Goal: Information Seeking & Learning: Learn about a topic

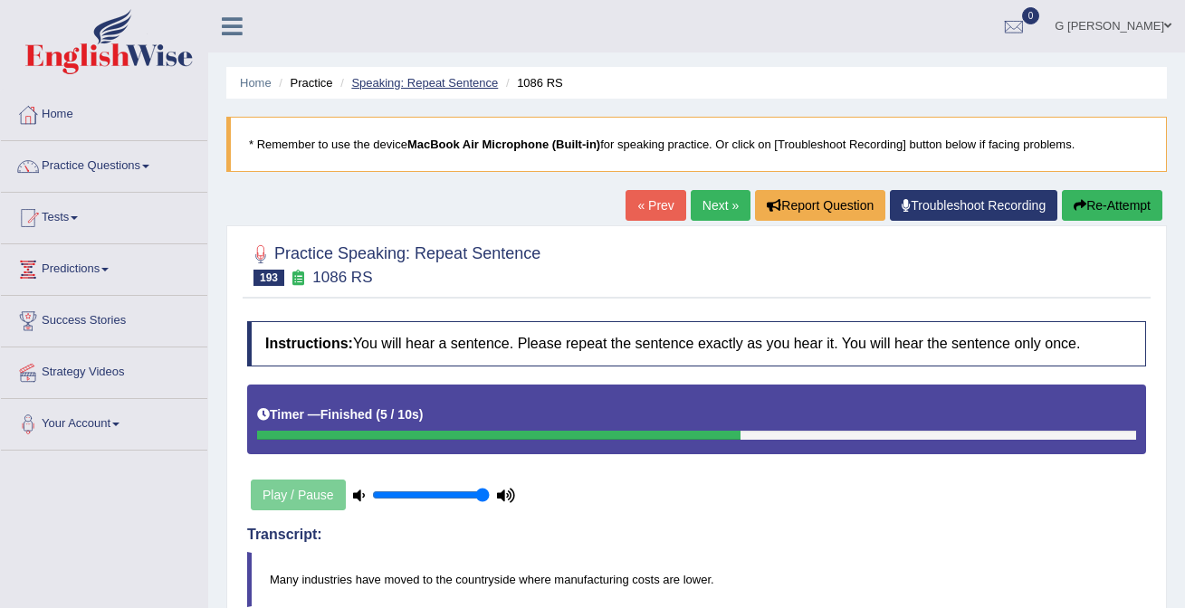
click at [405, 82] on link "Speaking: Repeat Sentence" at bounding box center [424, 83] width 147 height 14
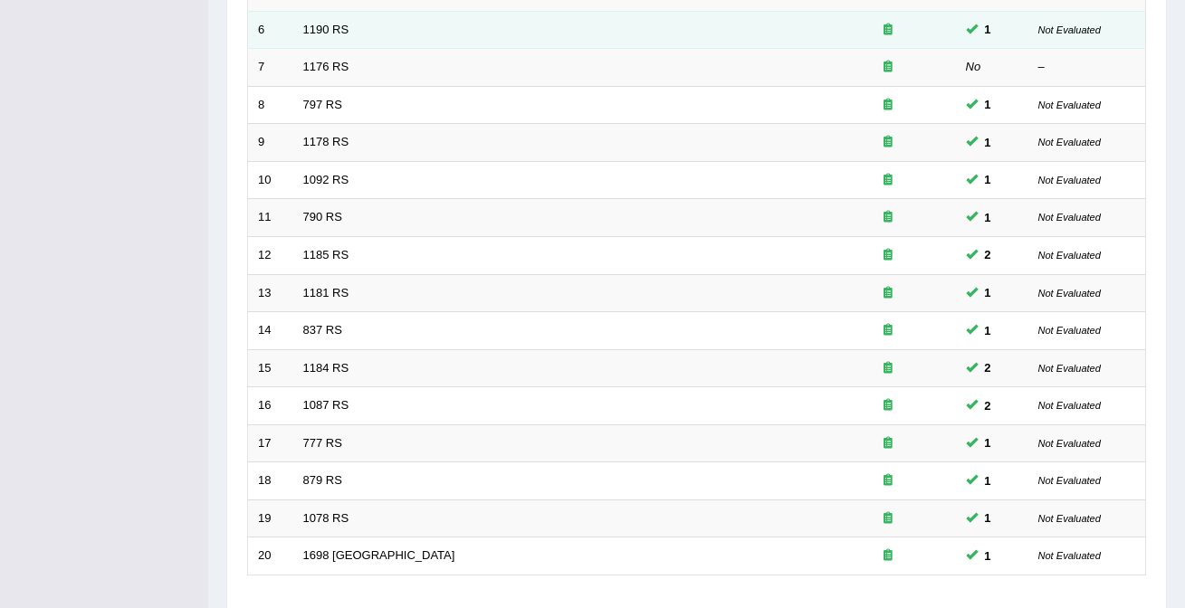
scroll to position [590, 0]
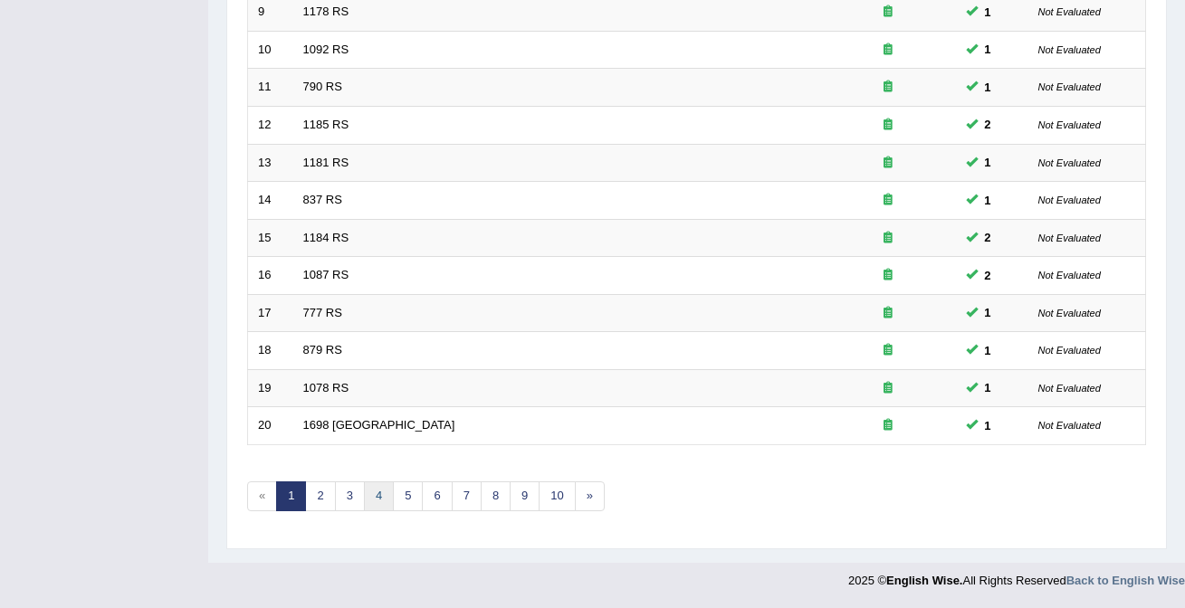
click at [386, 496] on link "4" at bounding box center [379, 497] width 30 height 30
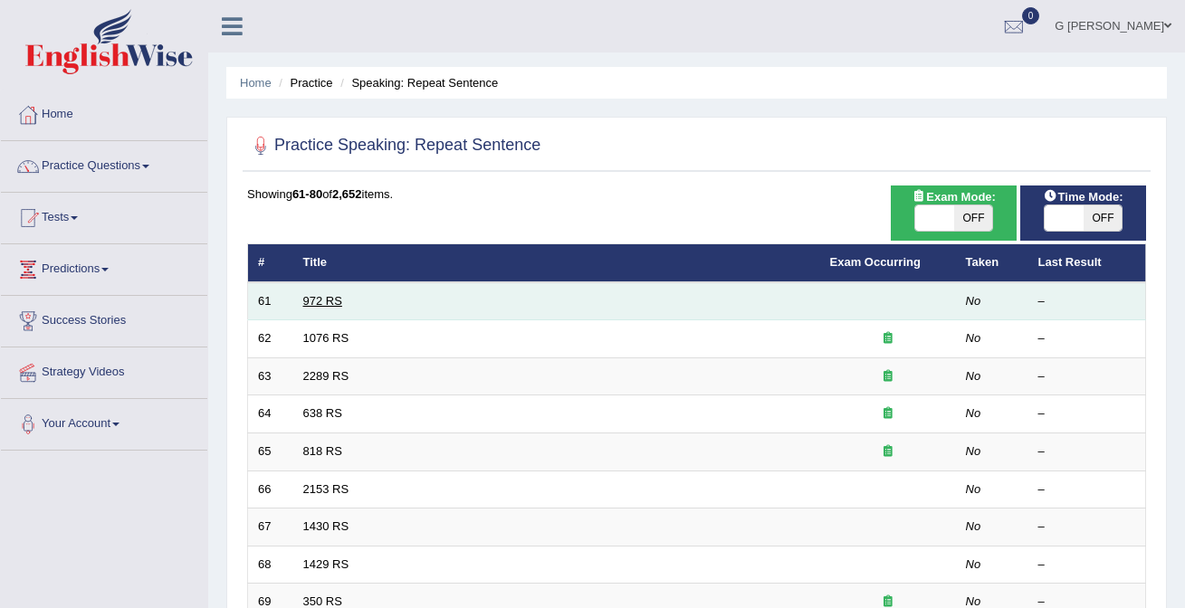
click at [321, 295] on link "972 RS" at bounding box center [322, 301] width 39 height 14
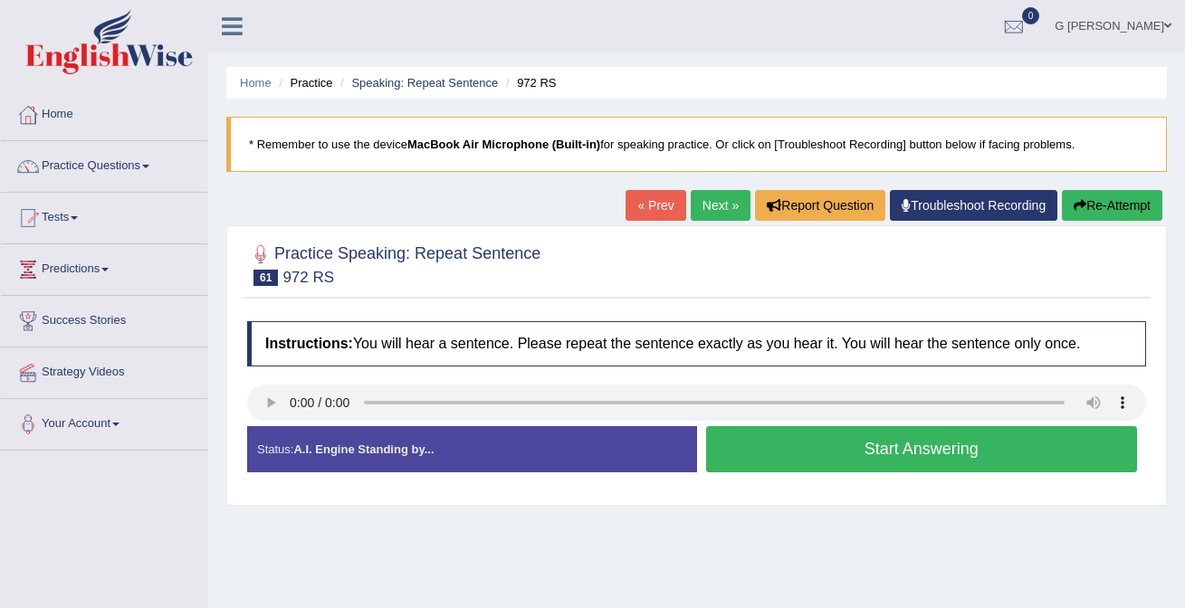
click at [755, 439] on button "Start Answering" at bounding box center [922, 449] width 432 height 46
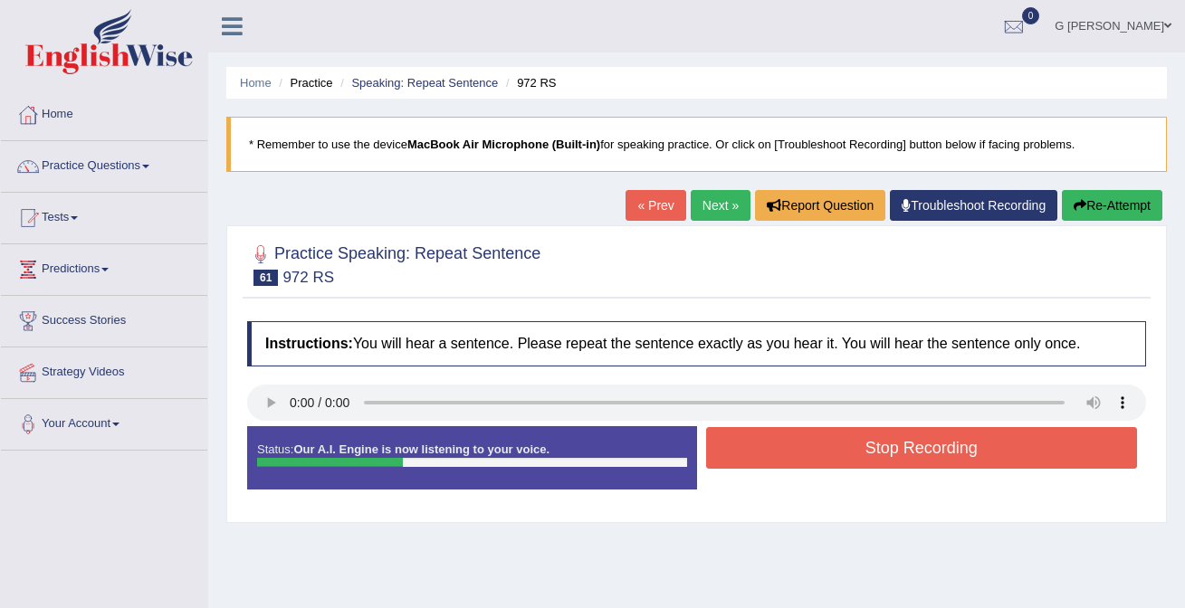
click at [808, 446] on button "Stop Recording" at bounding box center [922, 448] width 432 height 42
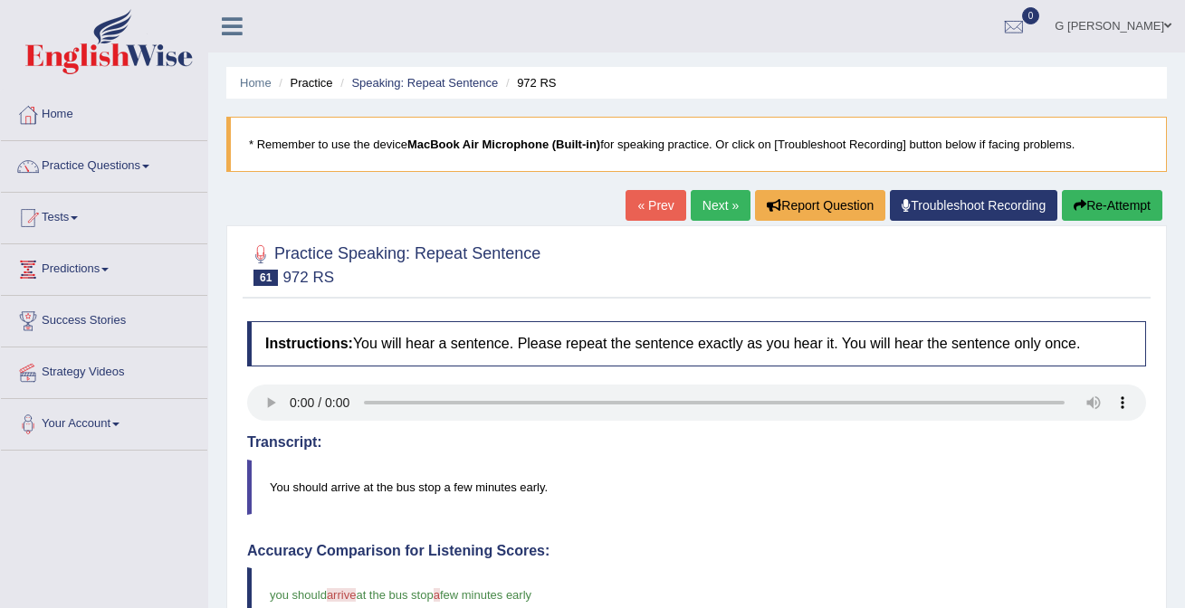
click at [711, 214] on link "Next »" at bounding box center [721, 205] width 60 height 31
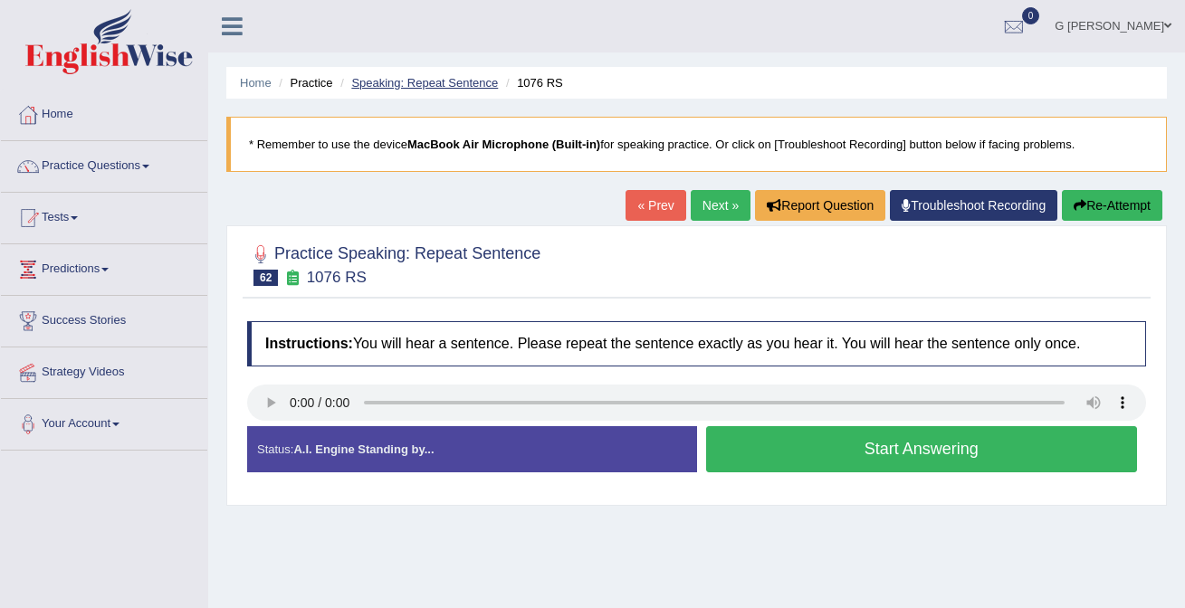
click at [366, 79] on link "Speaking: Repeat Sentence" at bounding box center [424, 83] width 147 height 14
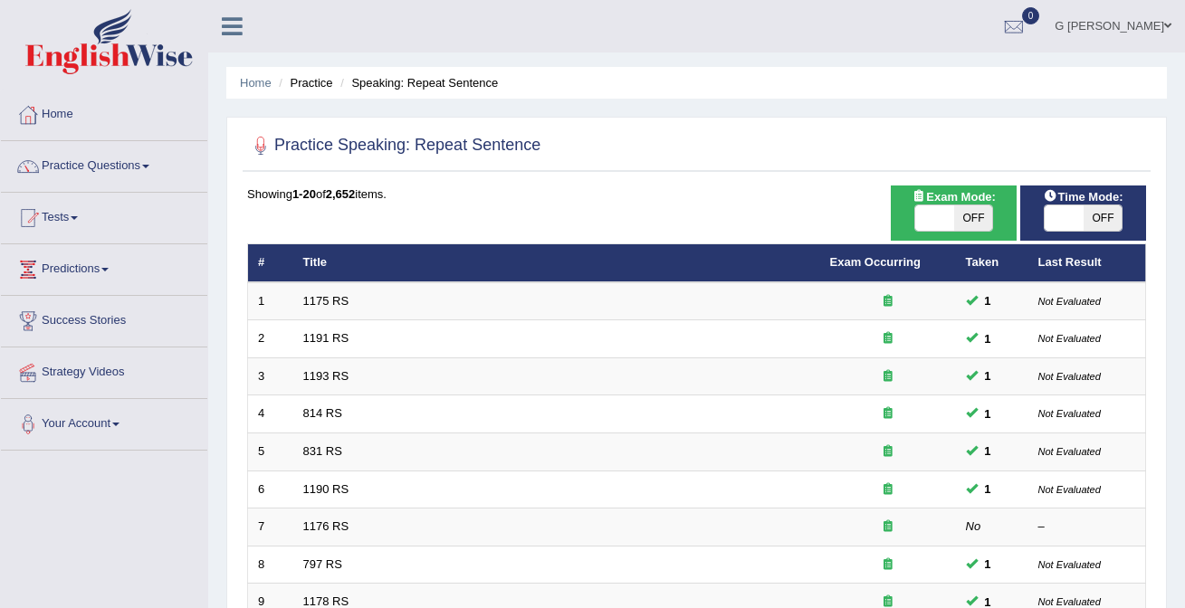
click at [991, 215] on span "OFF" at bounding box center [973, 217] width 39 height 25
checkbox input "true"
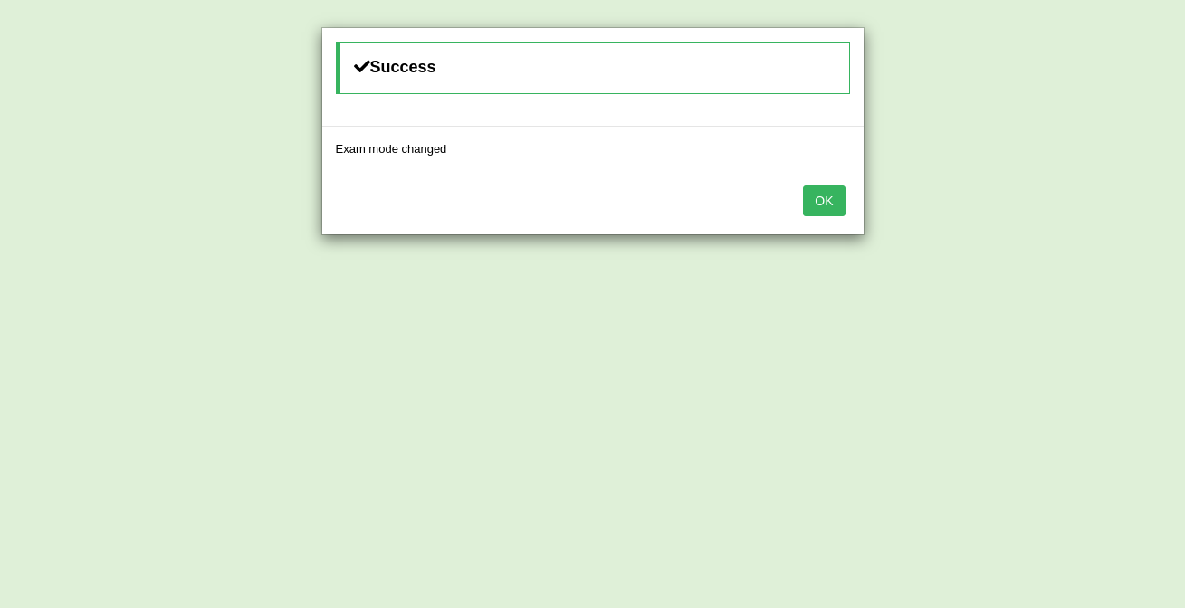
click at [835, 215] on button "OK" at bounding box center [824, 201] width 42 height 31
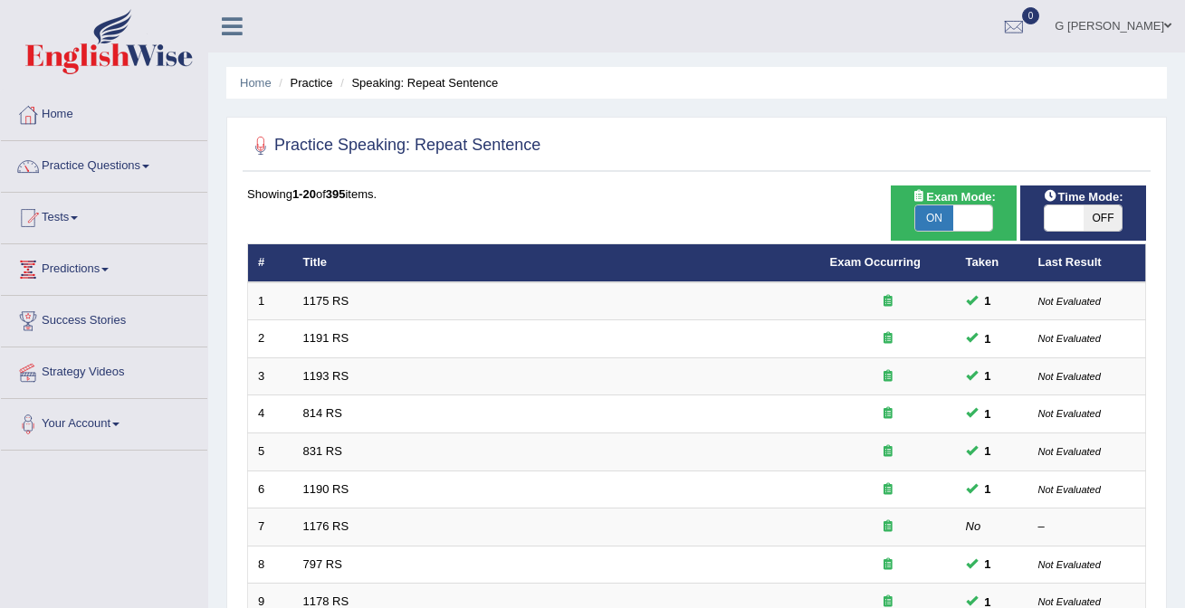
click at [1080, 211] on span at bounding box center [1064, 217] width 39 height 25
checkbox input "true"
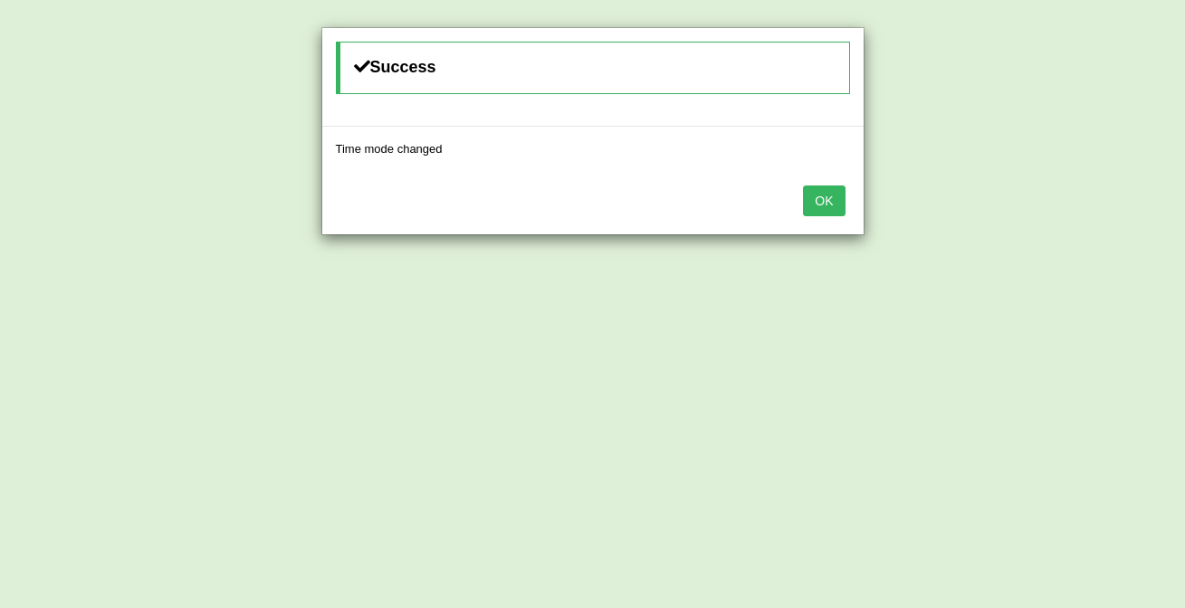
click at [817, 203] on button "OK" at bounding box center [824, 201] width 42 height 31
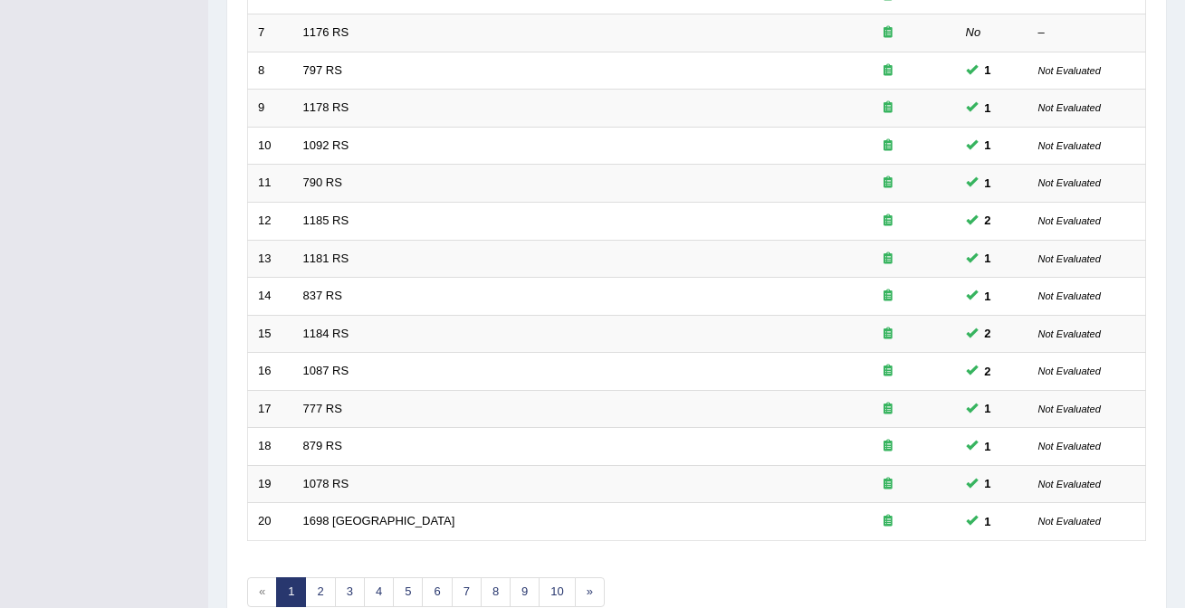
scroll to position [590, 0]
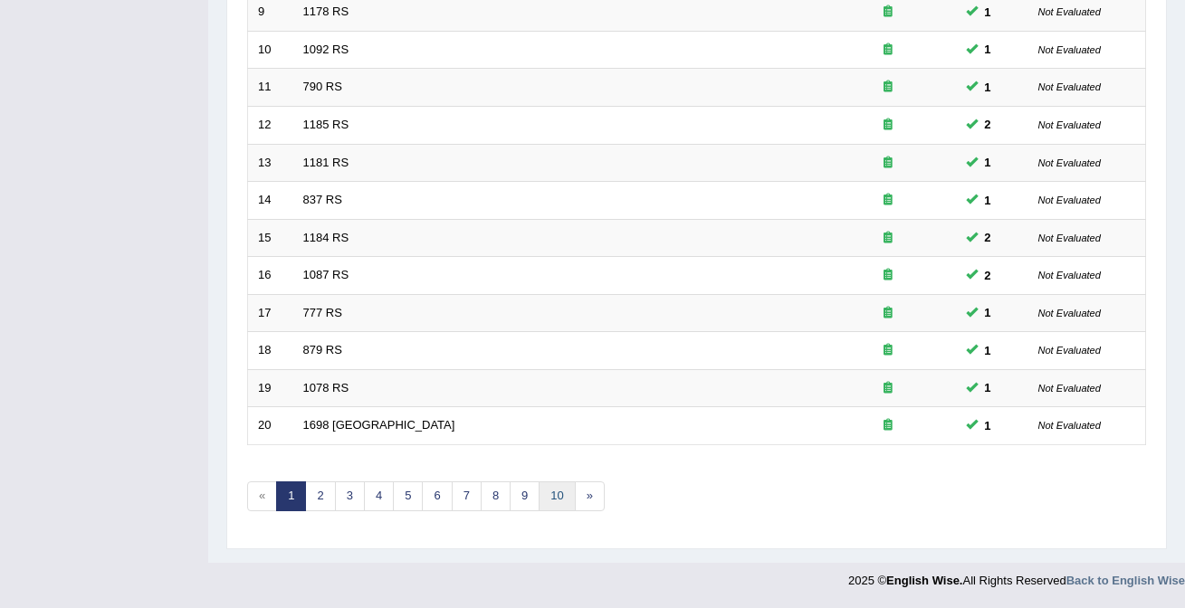
click at [547, 501] on link "10" at bounding box center [557, 497] width 36 height 30
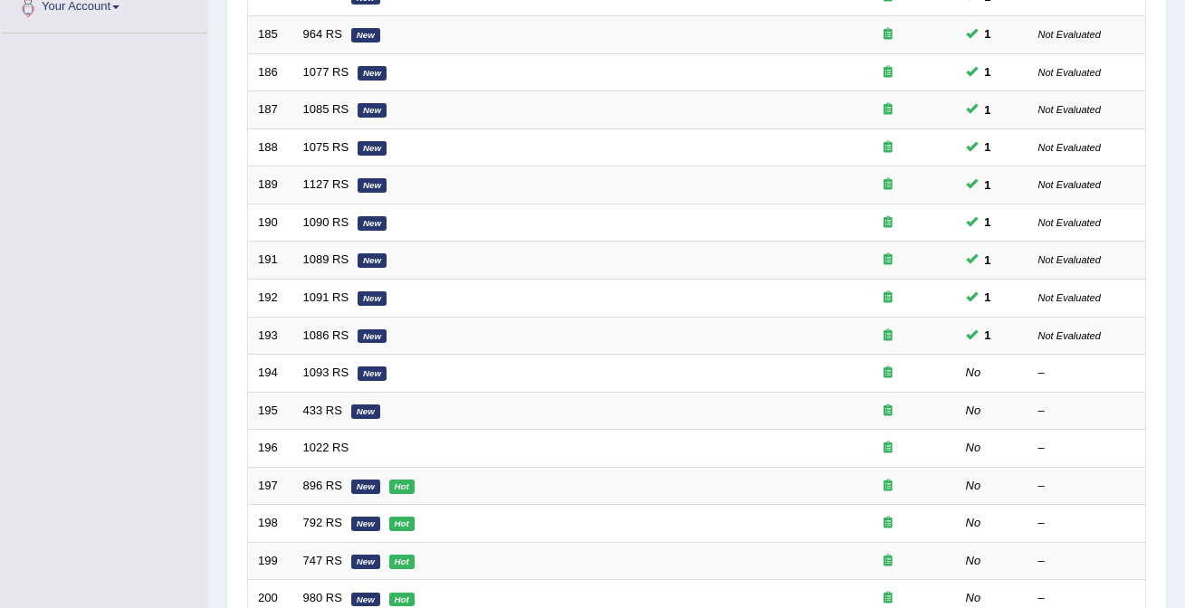
scroll to position [590, 0]
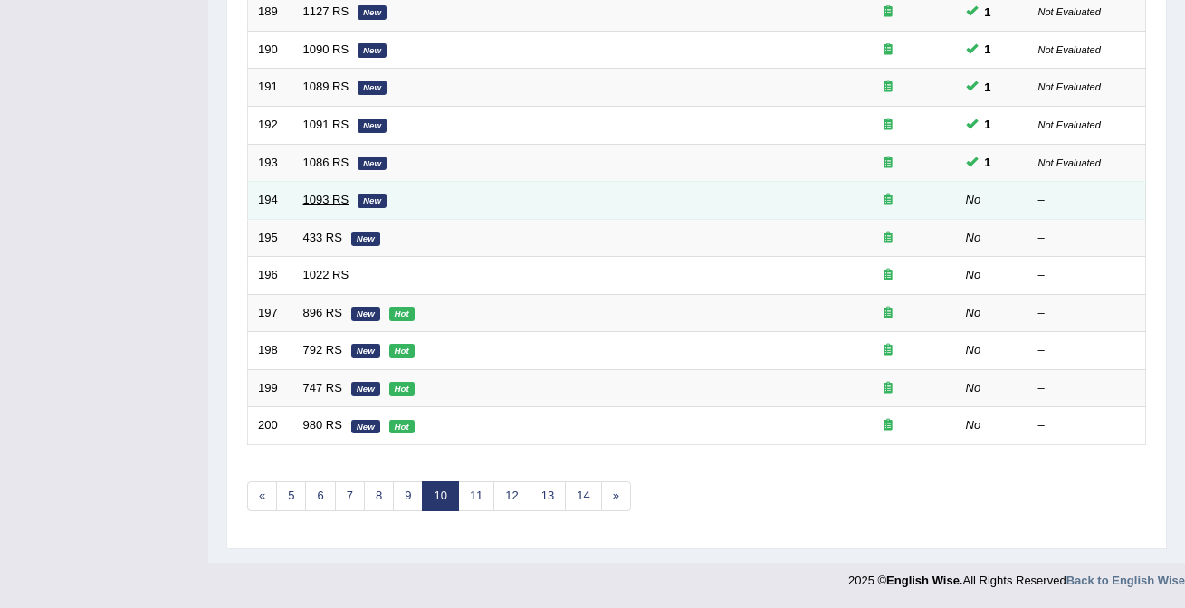
click at [336, 201] on link "1093 RS" at bounding box center [326, 200] width 46 height 14
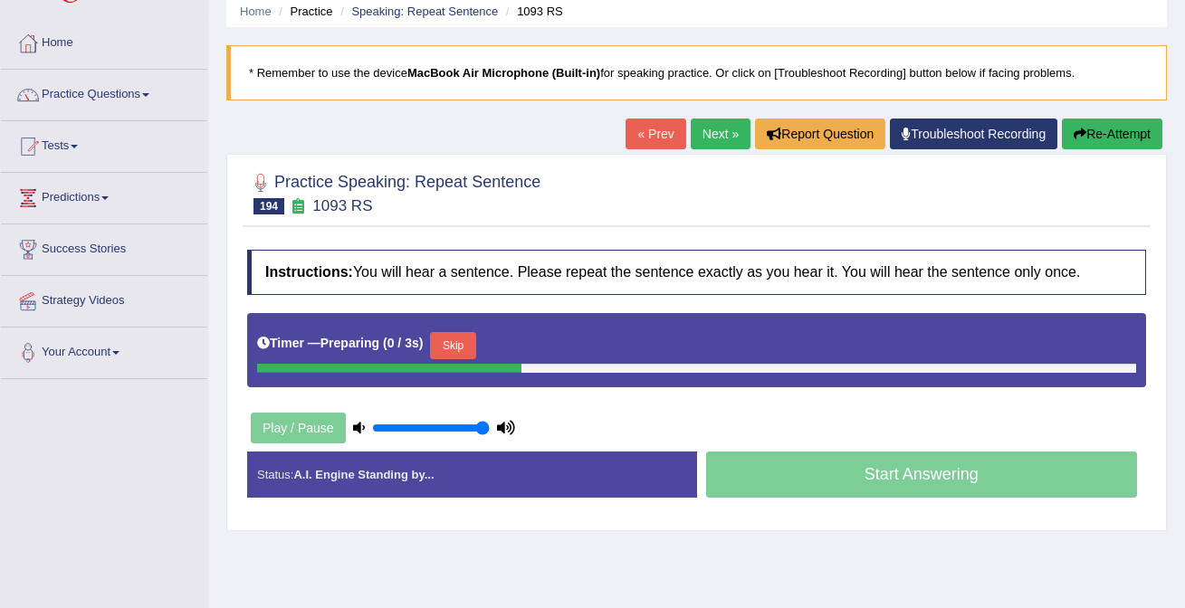
scroll to position [140, 0]
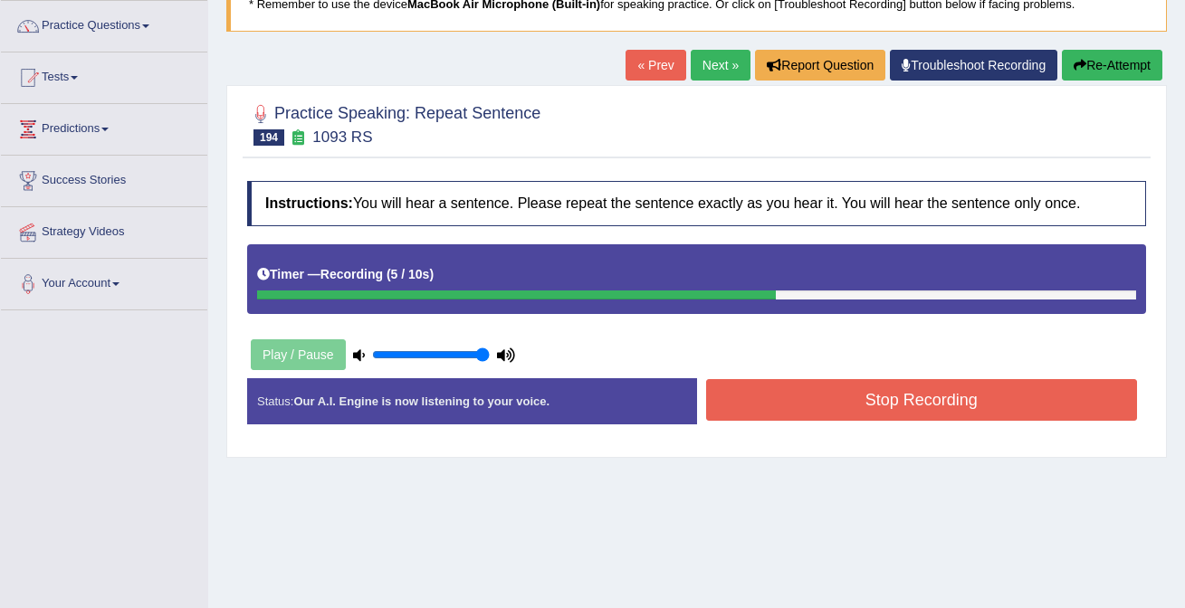
click at [870, 405] on button "Stop Recording" at bounding box center [922, 400] width 432 height 42
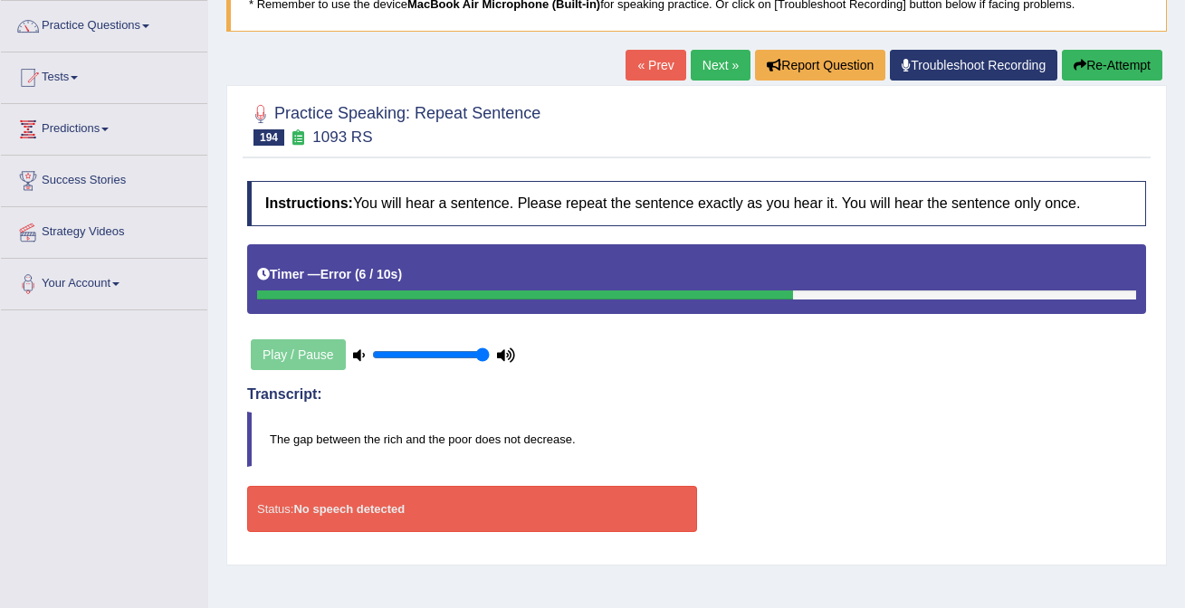
click at [706, 67] on link "Next »" at bounding box center [721, 65] width 60 height 31
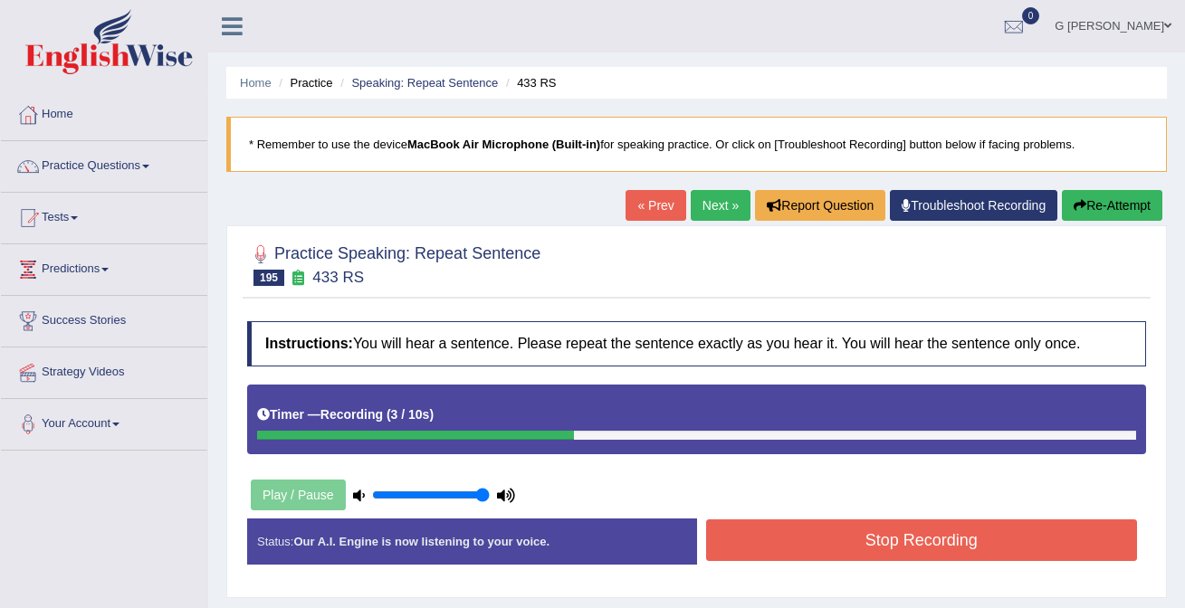
click at [884, 541] on button "Stop Recording" at bounding box center [922, 541] width 432 height 42
